Goal: Communication & Community: Answer question/provide support

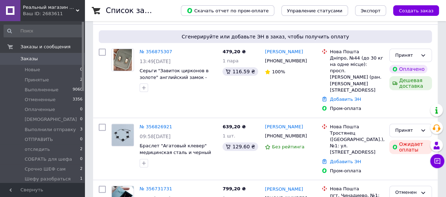
scroll to position [35, 0]
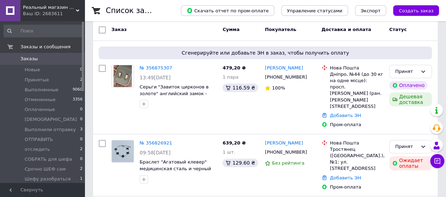
click at [153, 67] on link "№ 356875307" at bounding box center [156, 67] width 32 height 5
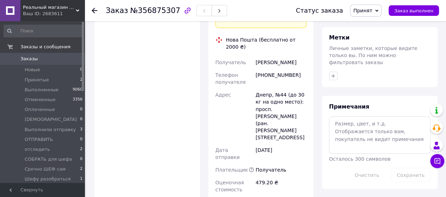
scroll to position [673, 0]
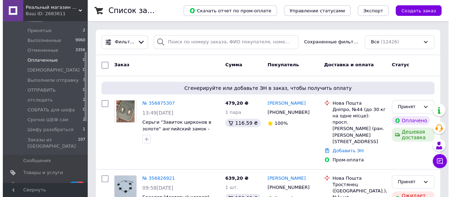
scroll to position [106, 0]
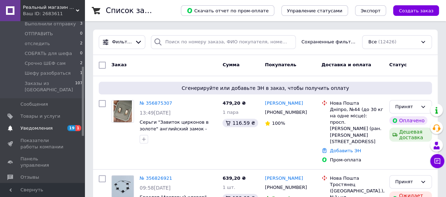
click at [32, 125] on span "Уведомления" at bounding box center [36, 128] width 32 height 6
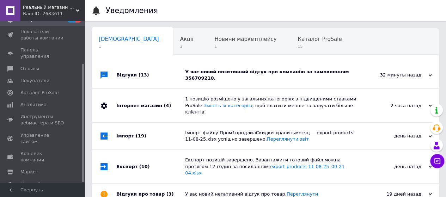
scroll to position [0, 2]
click at [25, 66] on span "Отзывы" at bounding box center [29, 69] width 19 height 6
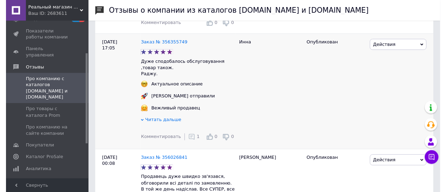
scroll to position [247, 0]
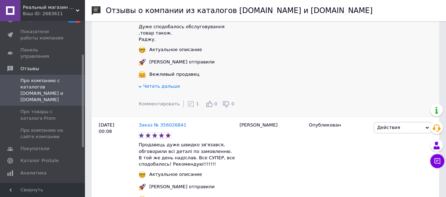
click at [187, 102] on use at bounding box center [190, 104] width 6 height 6
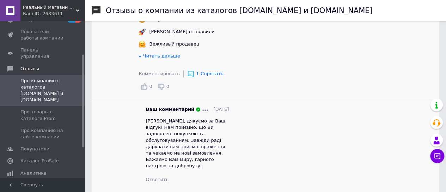
scroll to position [352, 0]
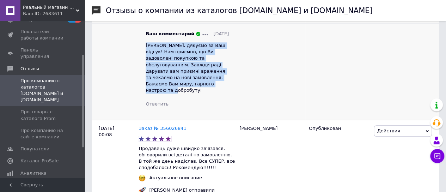
drag, startPoint x: 146, startPoint y: 44, endPoint x: 175, endPoint y: 84, distance: 48.8
click at [175, 84] on div "Інна, дякуємо за Ваш відгук! Нам приємно, що Ви задоволені покупкою та обслугов…" at bounding box center [187, 67] width 83 height 51
copy span "Інна, дякуємо за Ваш відгук! Нам приємно, що Ви задоволені покупкою та обслугов…"
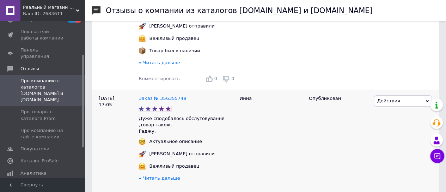
scroll to position [141, 0]
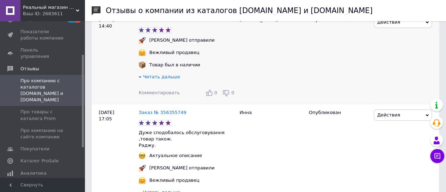
click at [168, 92] on span "Комментировать" at bounding box center [158, 92] width 41 height 5
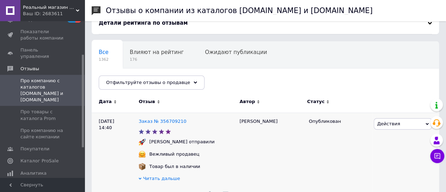
scroll to position [35, 0]
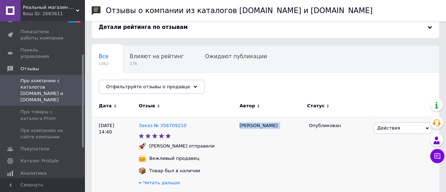
drag, startPoint x: 240, startPoint y: 124, endPoint x: 258, endPoint y: 124, distance: 17.3
click at [234, 122] on div "Заказ № 356709210" at bounding box center [187, 126] width 100 height 10
drag, startPoint x: 240, startPoint y: 125, endPoint x: 254, endPoint y: 124, distance: 14.8
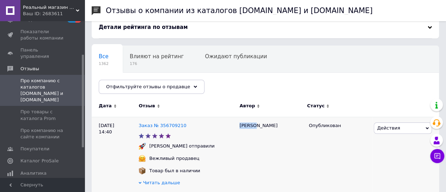
copy div "Дарина"
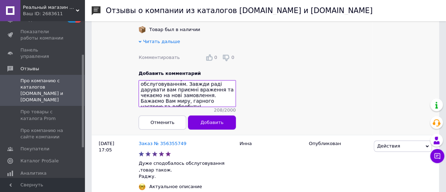
scroll to position [0, 0]
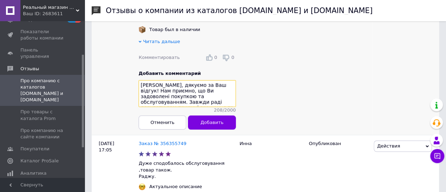
drag, startPoint x: 149, startPoint y: 87, endPoint x: 139, endPoint y: 86, distance: 10.3
click at [139, 86] on textarea "Інна, дякуємо за Ваш відгук! Нам приємно, що Ви задоволені покупкою та обслугов…" at bounding box center [186, 93] width 97 height 27
paste textarea "ари"
type textarea "Дарина, дякуємо за Ваш відгук! Нам приємно, що Ви задоволені покупкою та обслуг…"
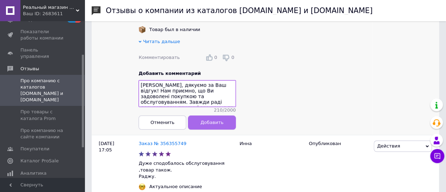
click at [206, 124] on span "Добавить" at bounding box center [211, 121] width 23 height 5
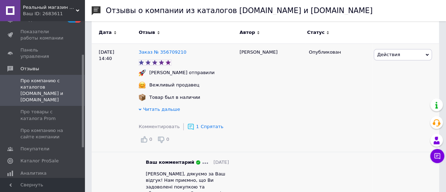
scroll to position [106, 0]
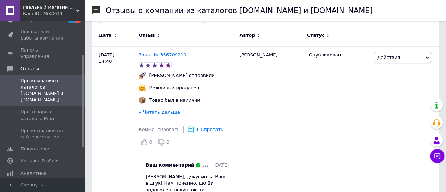
click at [206, 128] on span "Спрятать" at bounding box center [211, 128] width 23 height 5
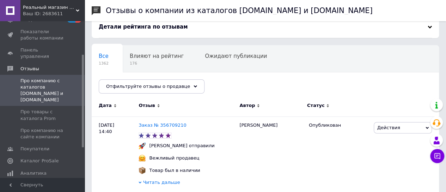
scroll to position [35, 0]
click at [166, 123] on link "Заказ № 356709210" at bounding box center [162, 125] width 48 height 5
